Goal: Task Accomplishment & Management: Manage account settings

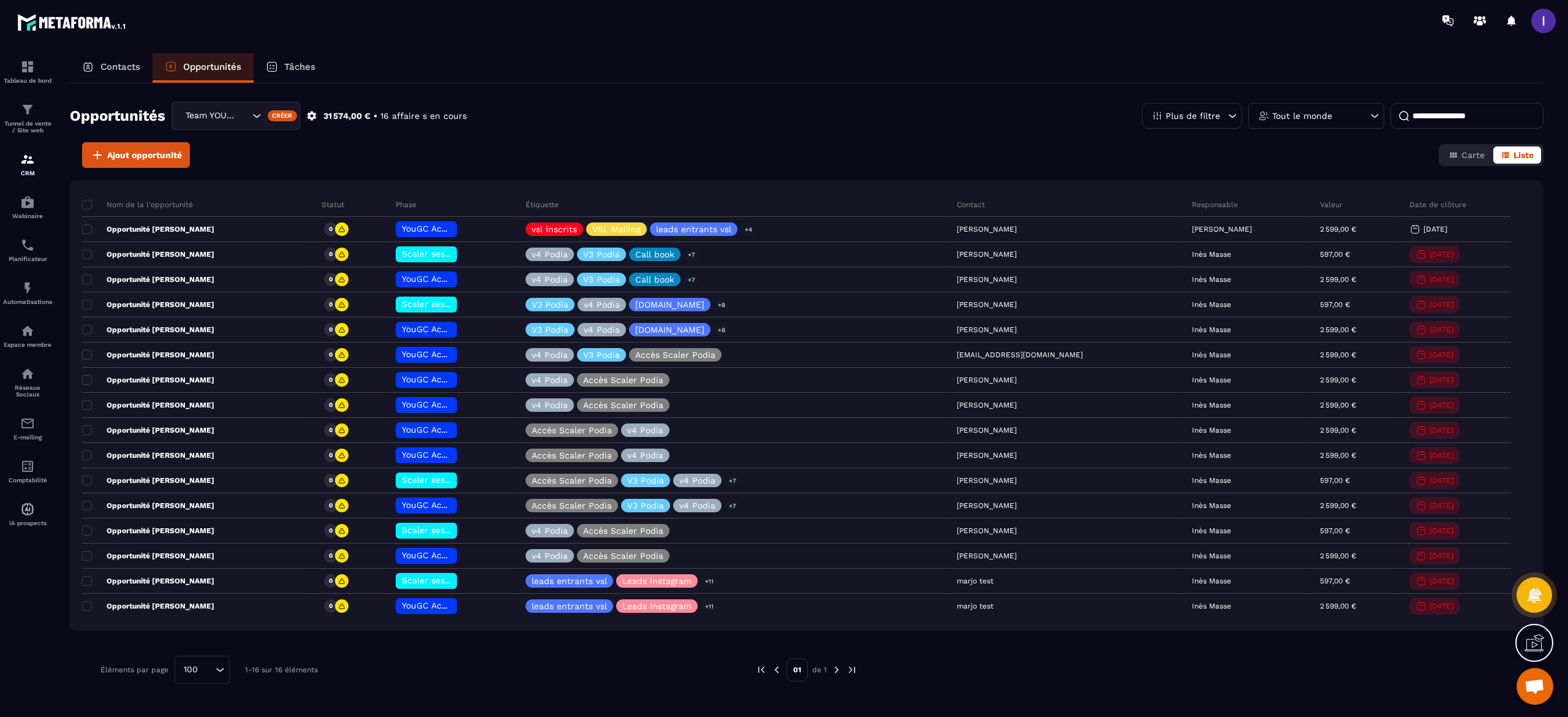
click at [253, 117] on icon "Search for option" at bounding box center [257, 116] width 12 height 12
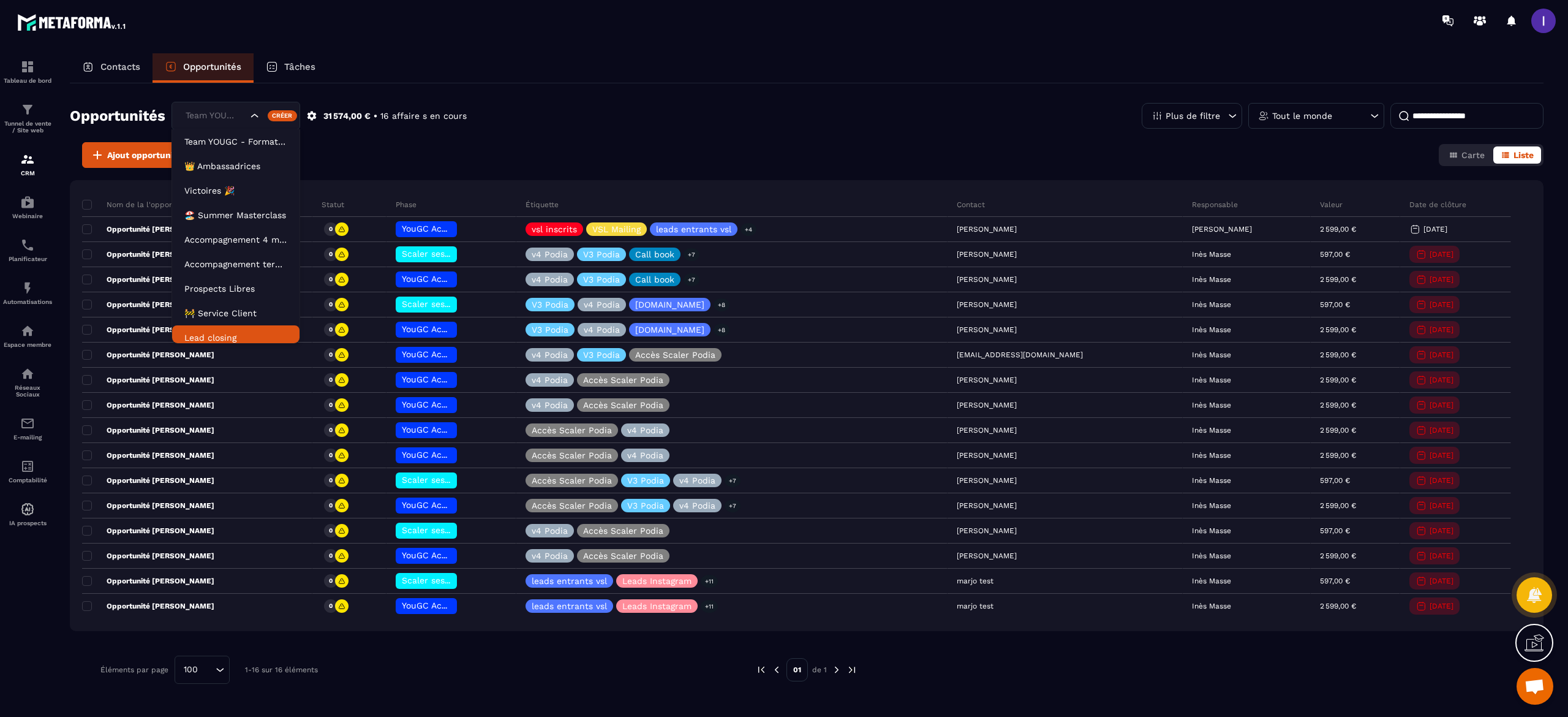
scroll to position [6, 0]
click at [209, 307] on p "🚧 Service Client" at bounding box center [236, 307] width 103 height 12
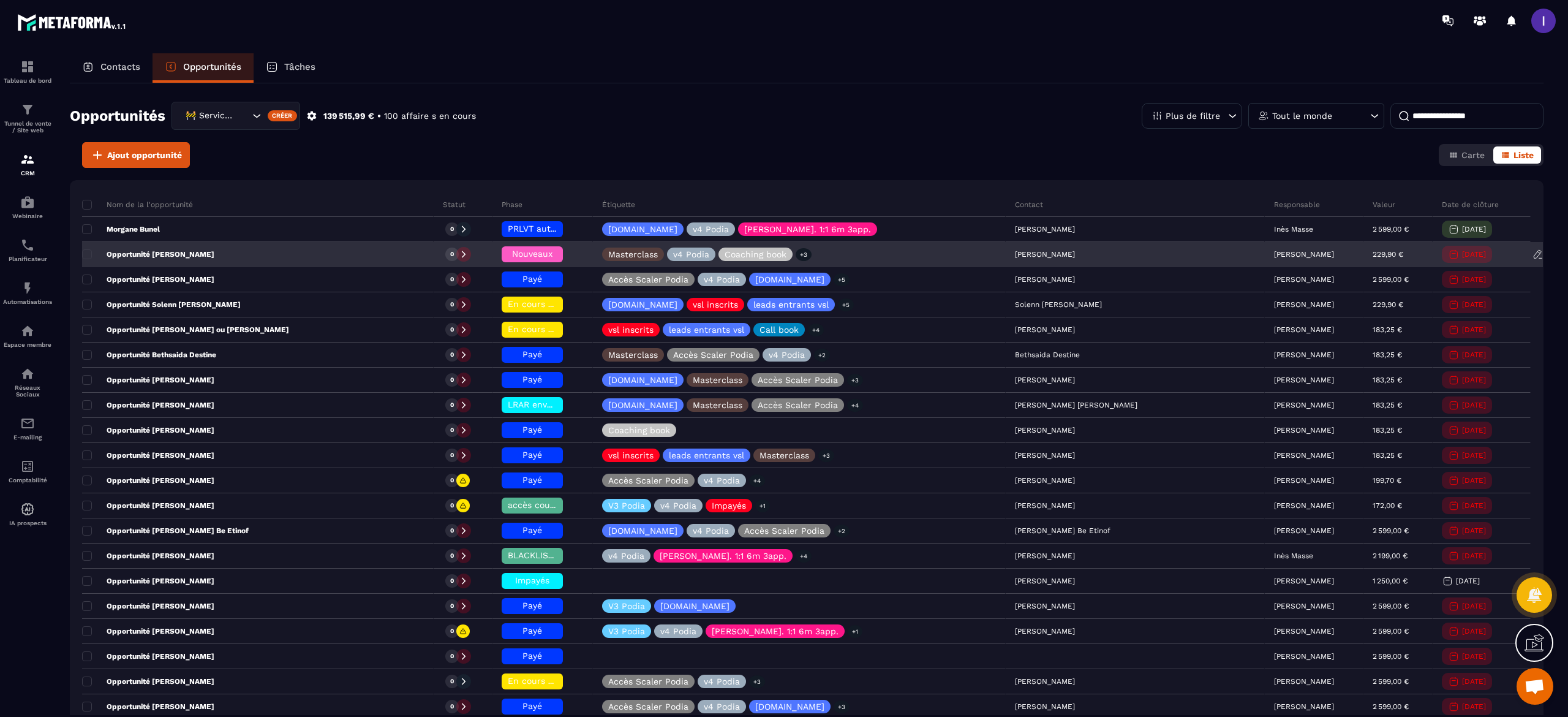
click at [1274, 252] on p "[PERSON_NAME]" at bounding box center [1304, 255] width 60 height 9
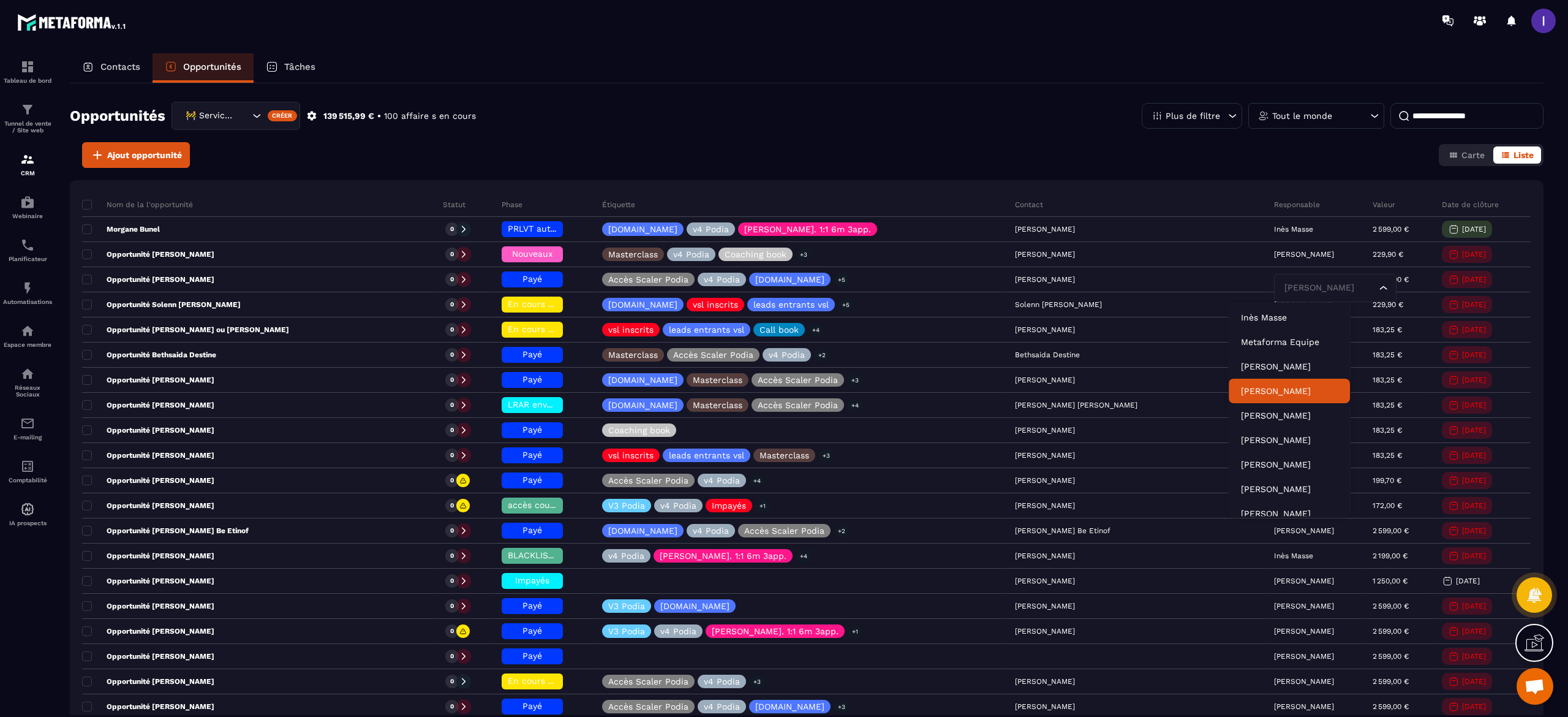
click at [1262, 392] on p "[PERSON_NAME]" at bounding box center [1289, 391] width 97 height 12
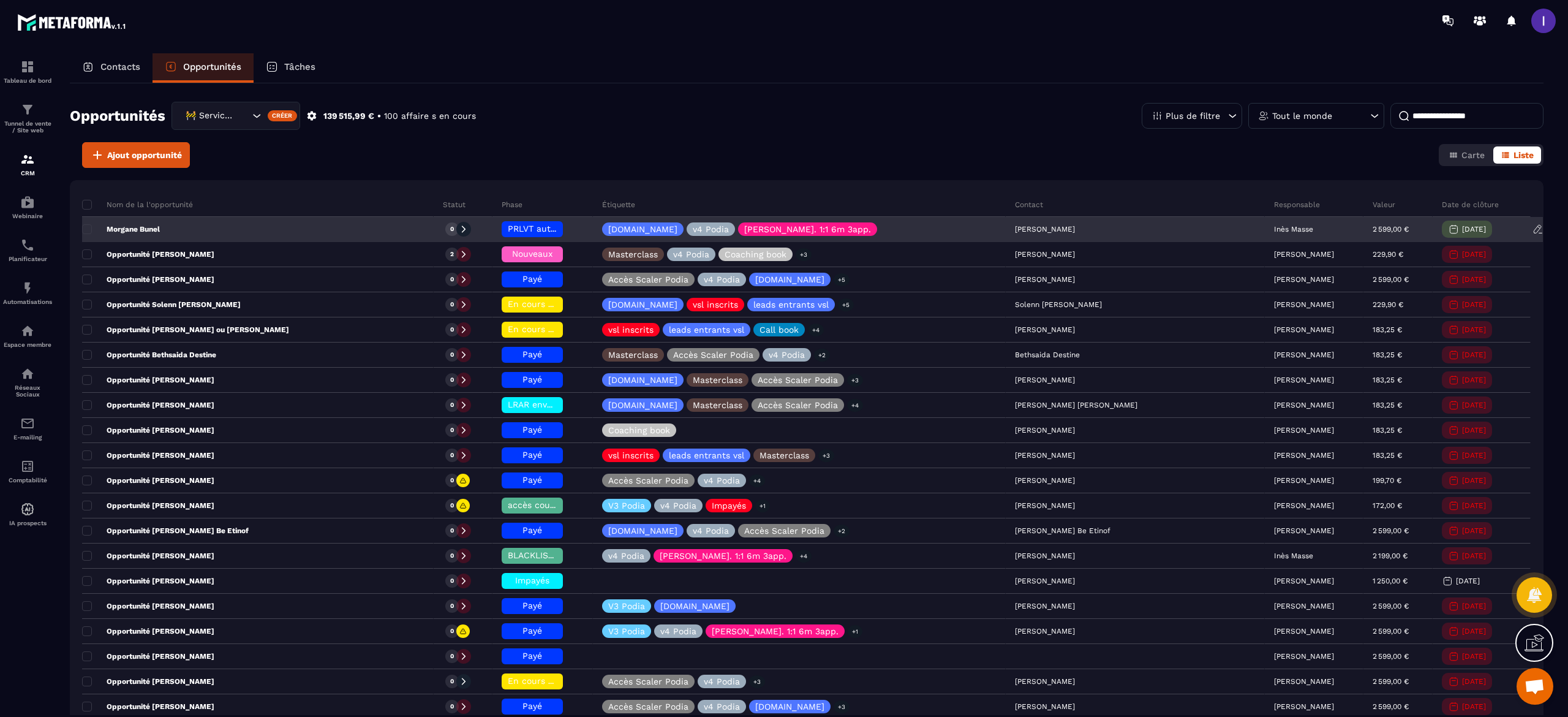
click at [1274, 229] on p "Inès Masse" at bounding box center [1294, 229] width 39 height 9
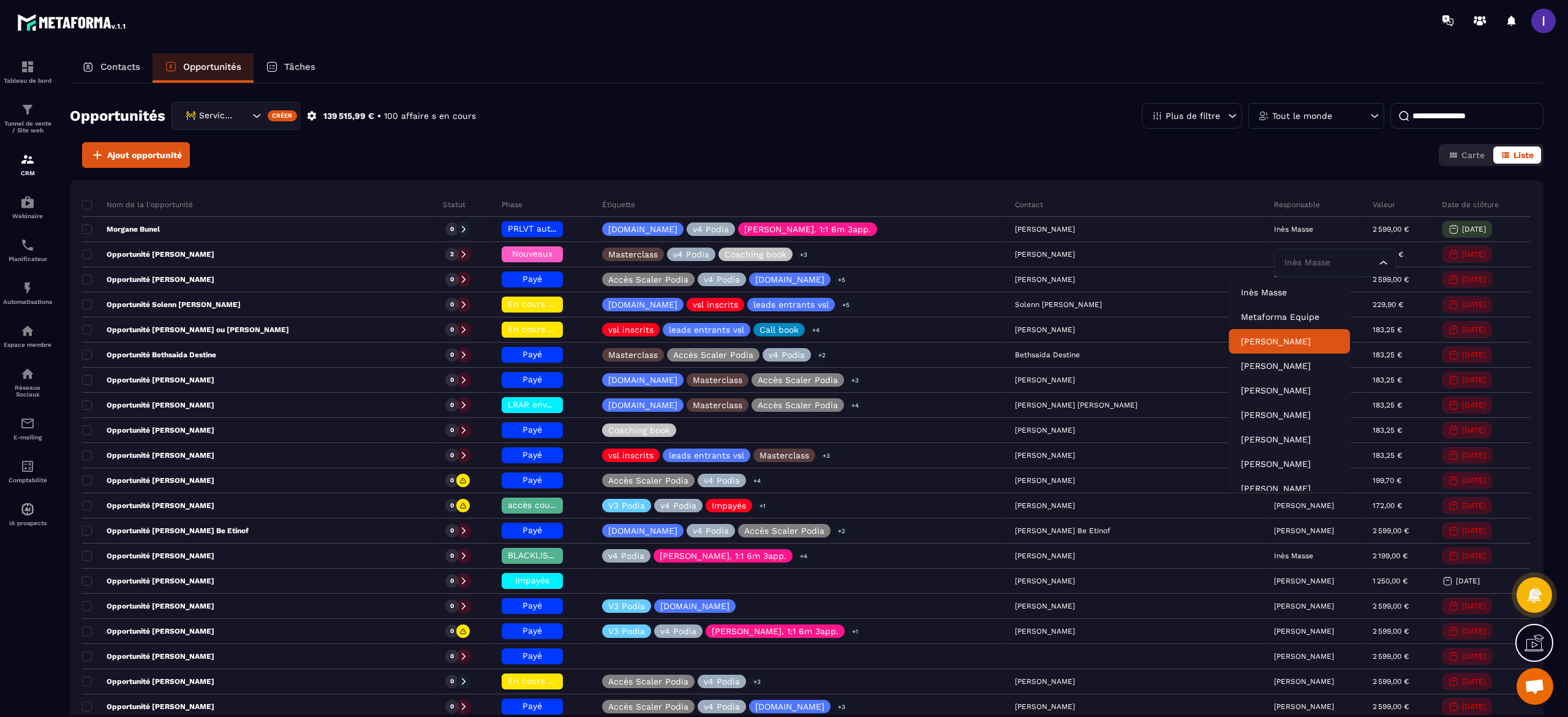
click at [1294, 335] on p "[PERSON_NAME]" at bounding box center [1289, 341] width 97 height 12
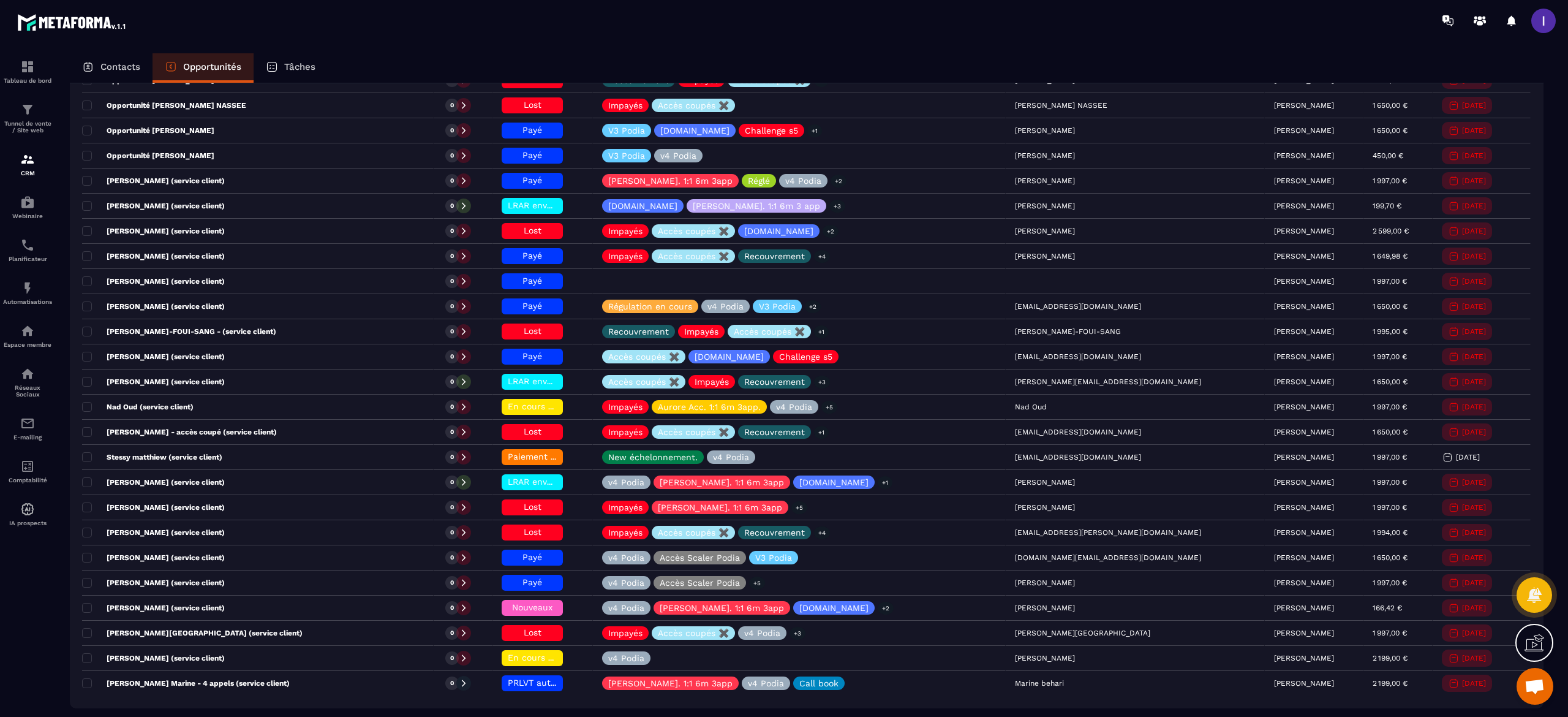
scroll to position [2084, 0]
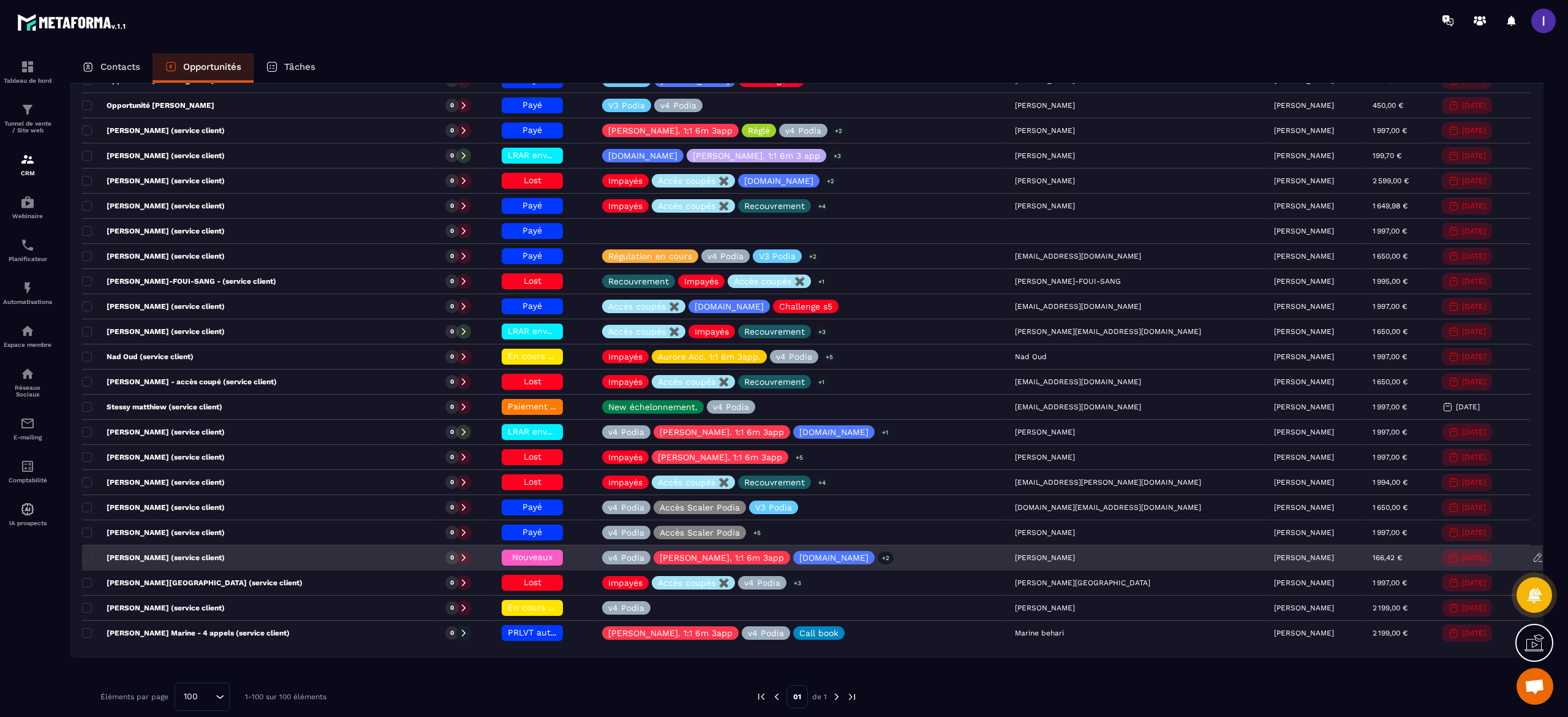
click at [1274, 562] on p "[PERSON_NAME]" at bounding box center [1304, 558] width 60 height 9
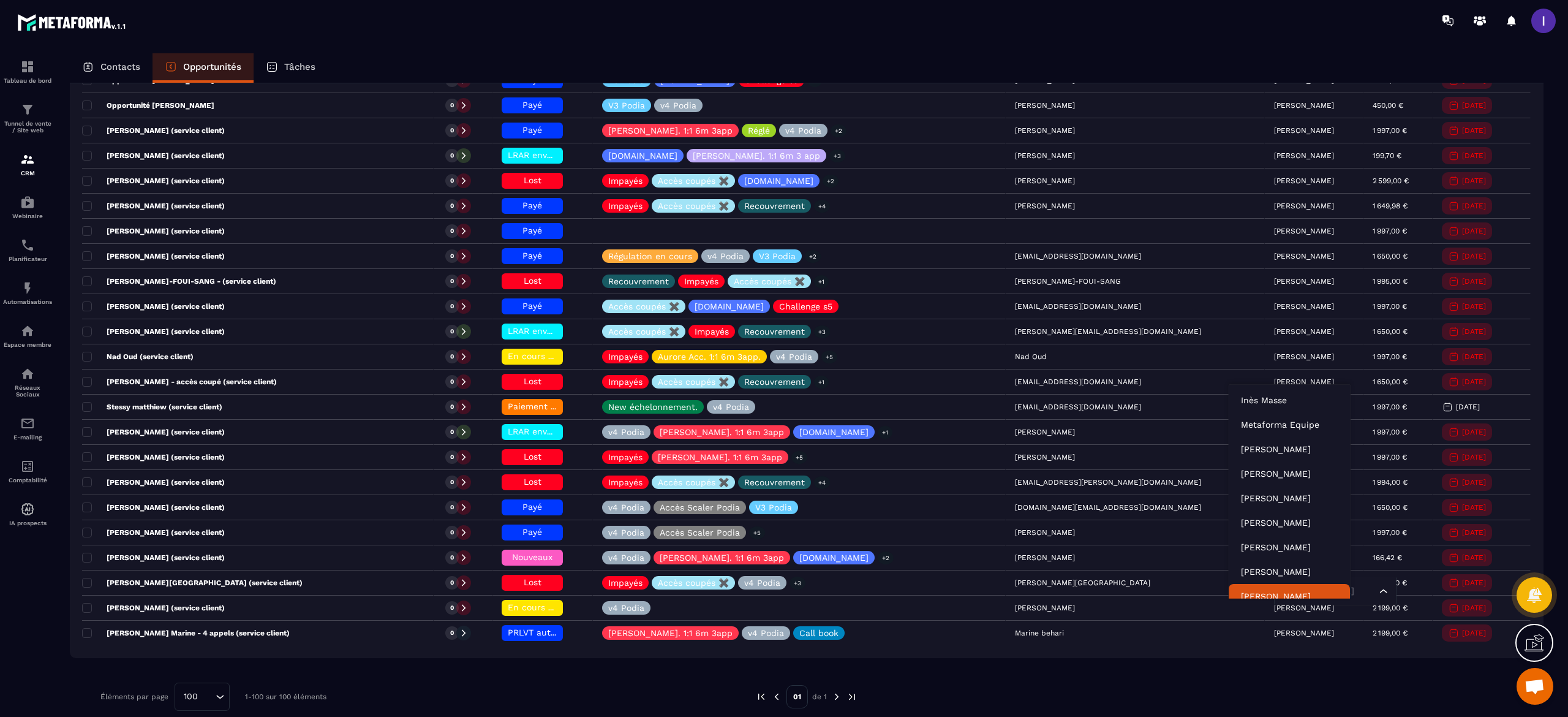
scroll to position [9, 0]
click at [1287, 464] on p "[PERSON_NAME]" at bounding box center [1289, 466] width 97 height 12
click at [444, 705] on div "Éléments par page 100 Loading... 1-100 sur 100 éléments" at bounding box center [419, 697] width 637 height 28
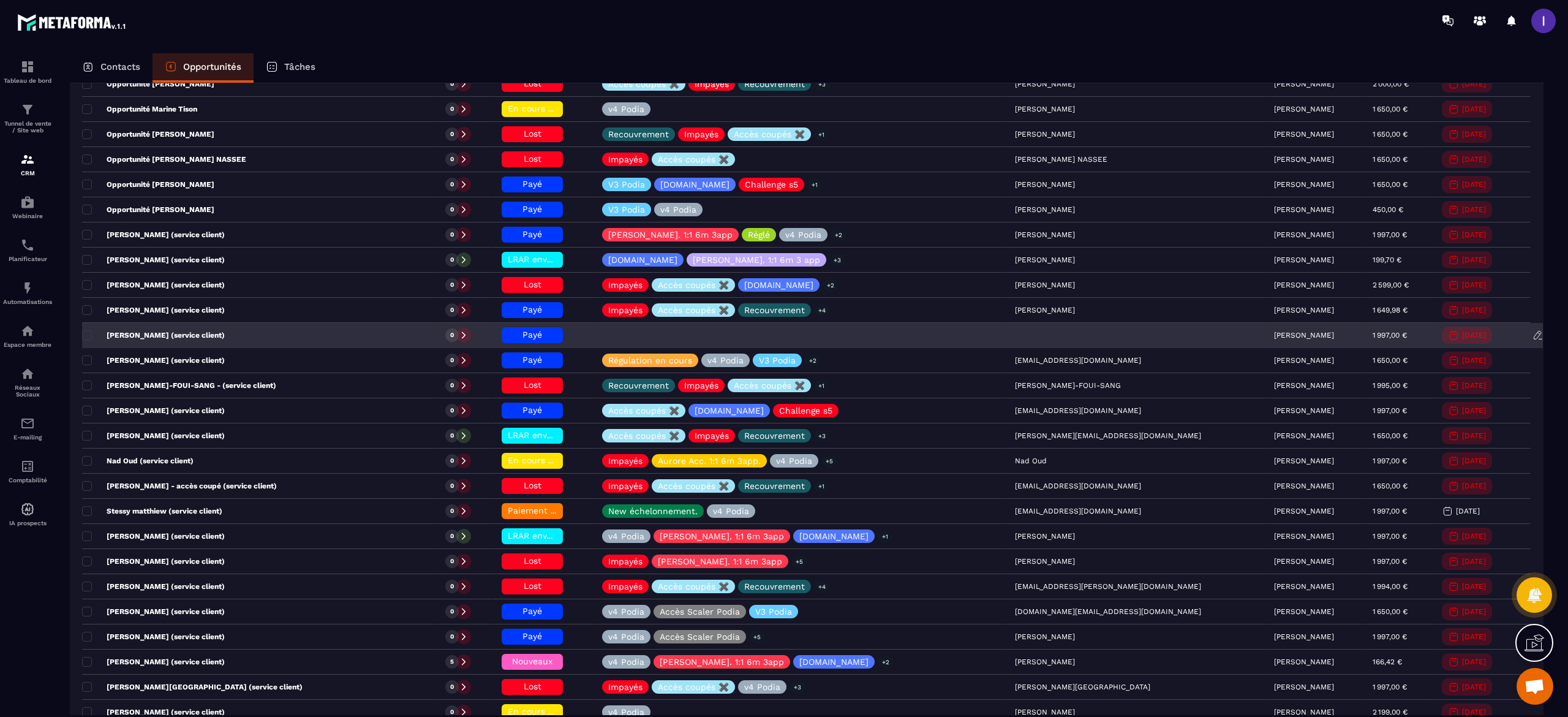
scroll to position [2207, 0]
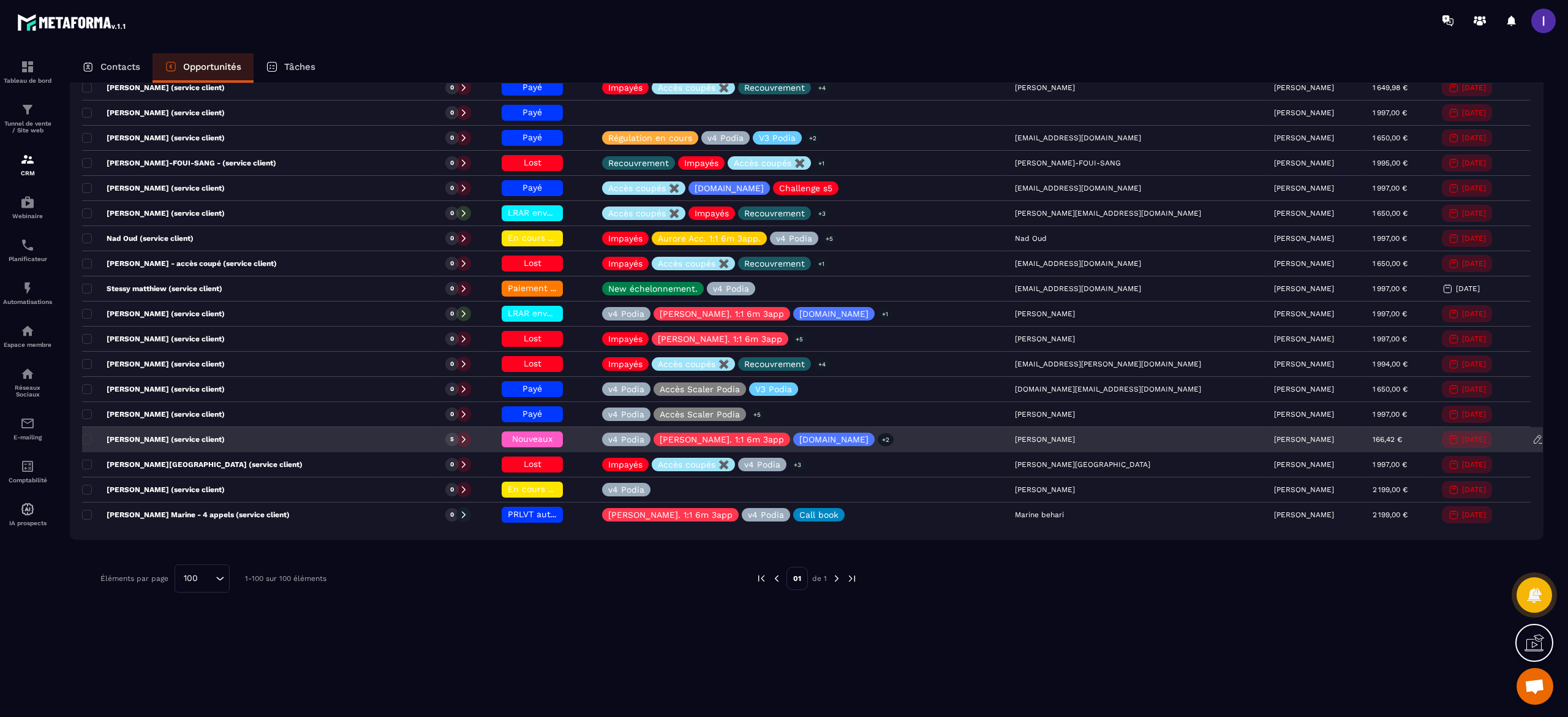
click at [126, 444] on p "[PERSON_NAME] (service client)" at bounding box center [153, 439] width 143 height 10
